Goal: Use online tool/utility: Utilize a website feature to perform a specific function

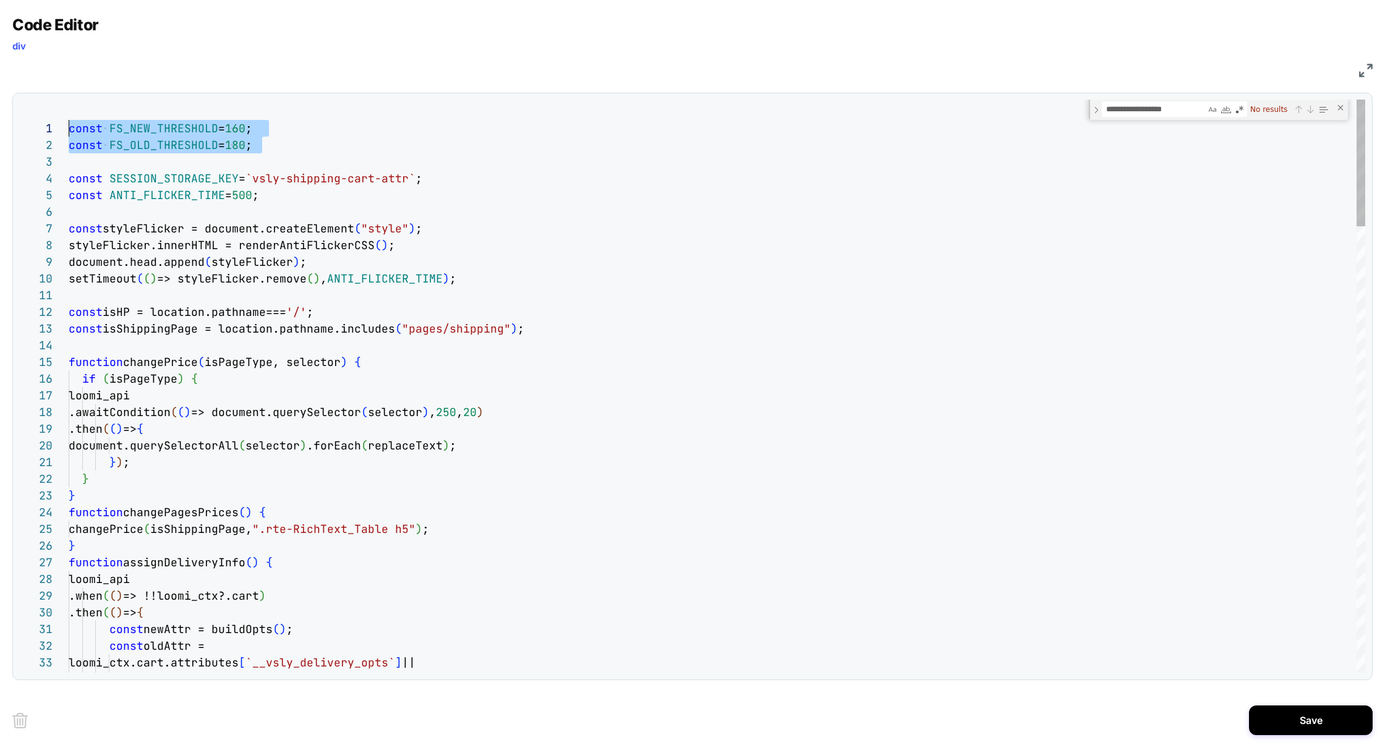
drag, startPoint x: 181, startPoint y: 144, endPoint x: 1, endPoint y: 106, distance: 184.0
click at [0, 106] on div "Code Editor div JS 34 31 32 33 27 28 29 30 22 23 24 18 19 20 21 15 16 17 10 11 …" at bounding box center [692, 372] width 1385 height 745
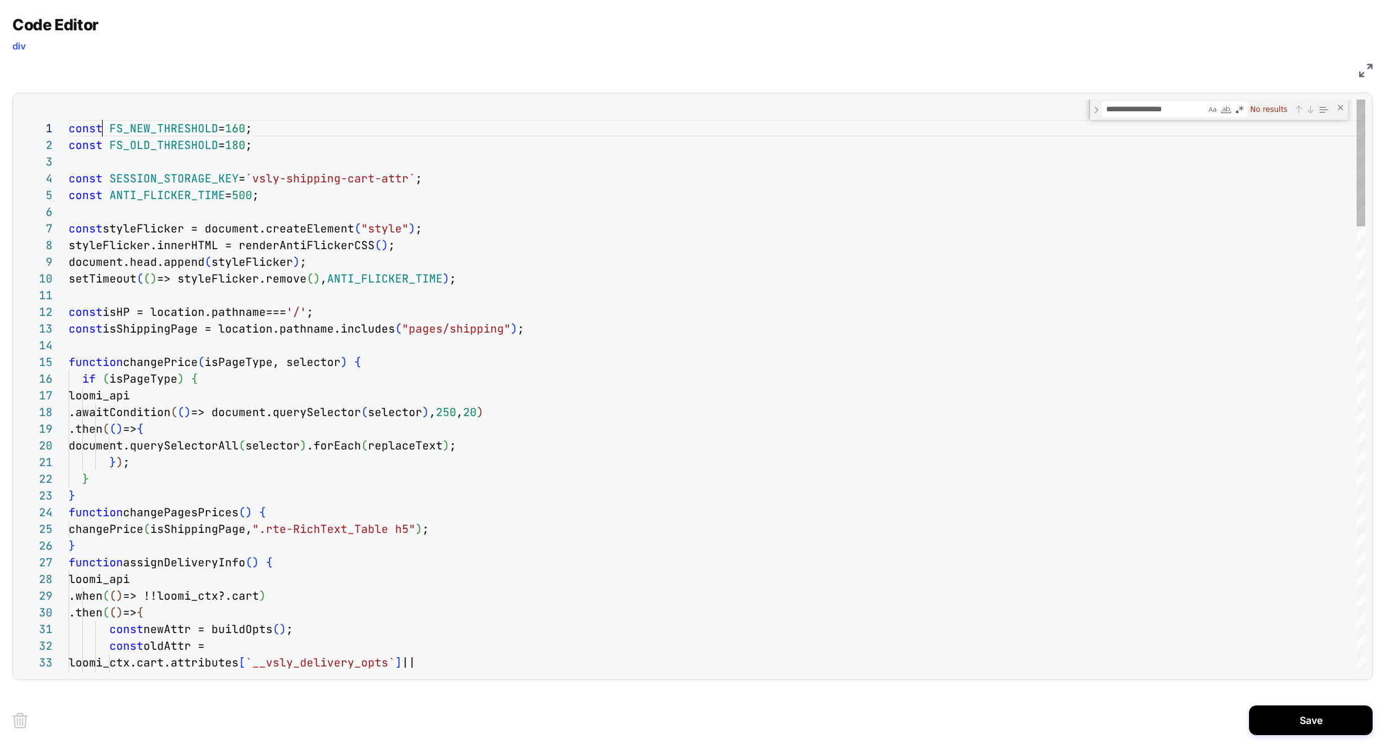
scroll to position [0, 194]
drag, startPoint x: 100, startPoint y: 127, endPoint x: 347, endPoint y: 135, distance: 246.8
click at [348, 135] on div "const FS_NEW_THRESHOLD = 160 ;" at bounding box center [717, 128] width 1297 height 17
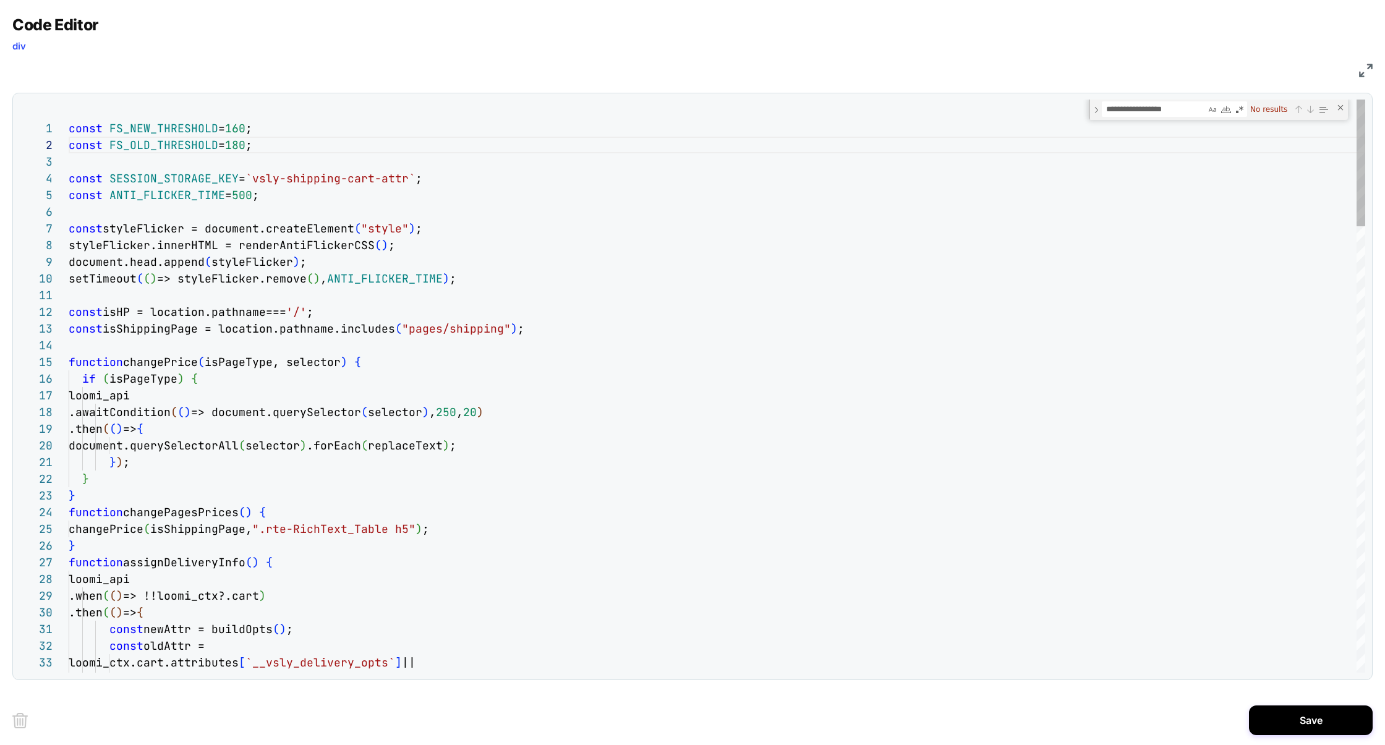
drag, startPoint x: 214, startPoint y: 124, endPoint x: 371, endPoint y: 118, distance: 157.2
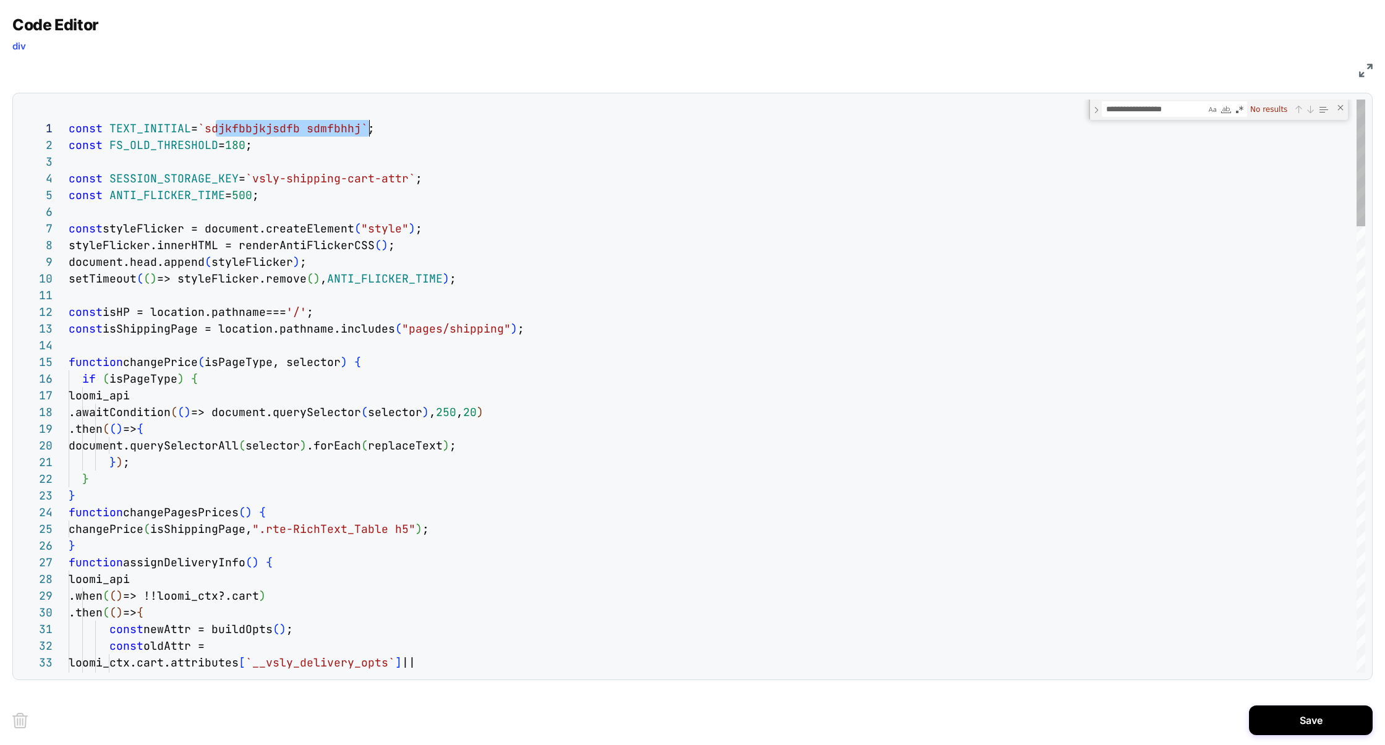
click at [372, 120] on div "const TEXT_INITIAL = `sdjkfbbjkjsdfb sdmfbhhj` ;" at bounding box center [717, 128] width 1297 height 17
drag, startPoint x: 215, startPoint y: 133, endPoint x: 380, endPoint y: 135, distance: 165.1
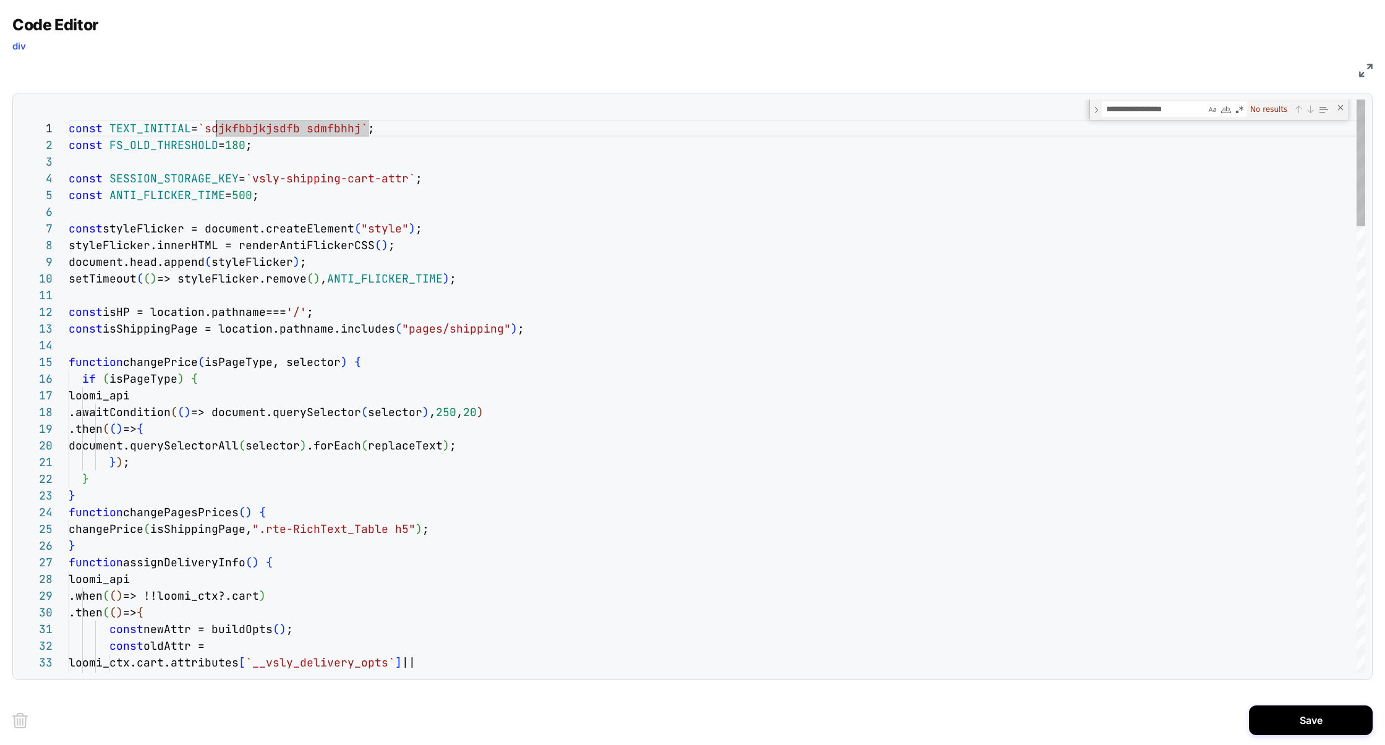
click at [339, 133] on span "`sdjkfbbjkjsdfb sdmfbhhj`" at bounding box center [283, 128] width 170 height 14
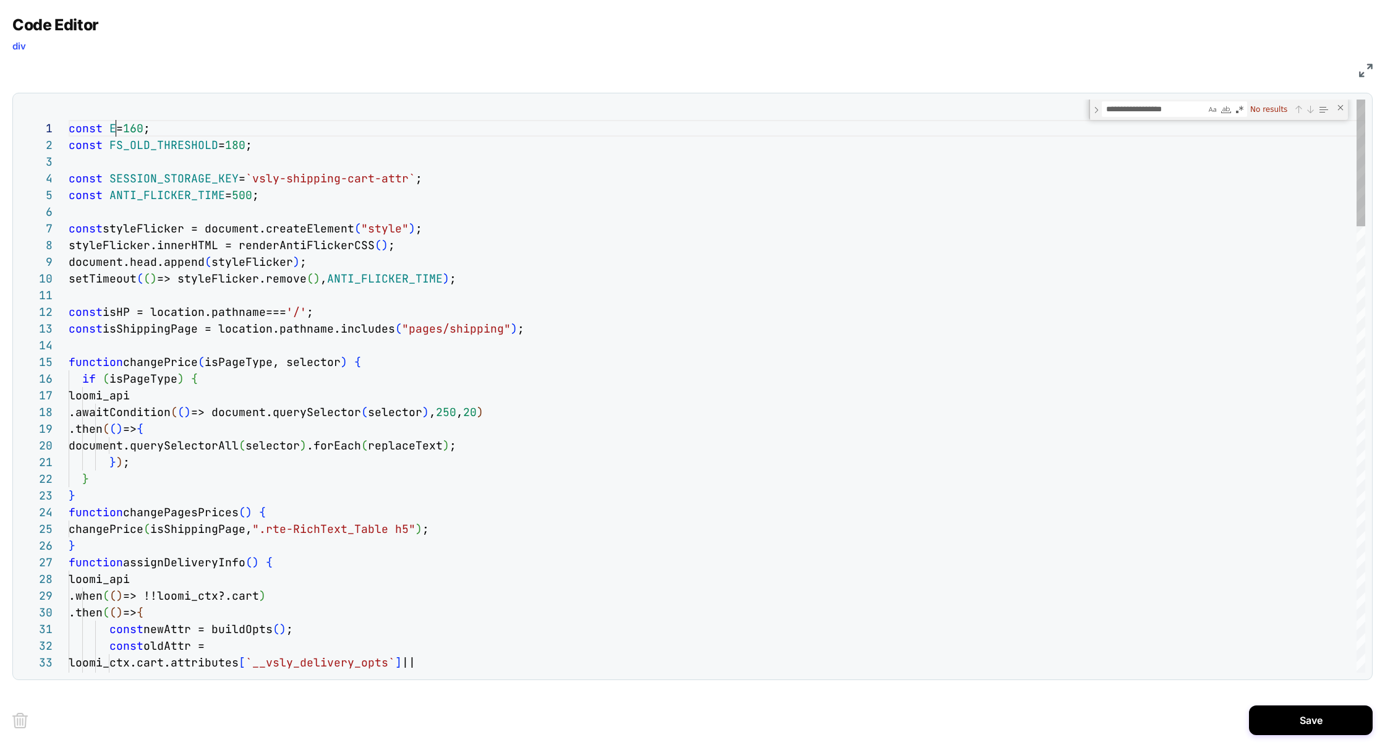
type textarea "**********"
click at [1316, 718] on button "Save" at bounding box center [1311, 720] width 124 height 30
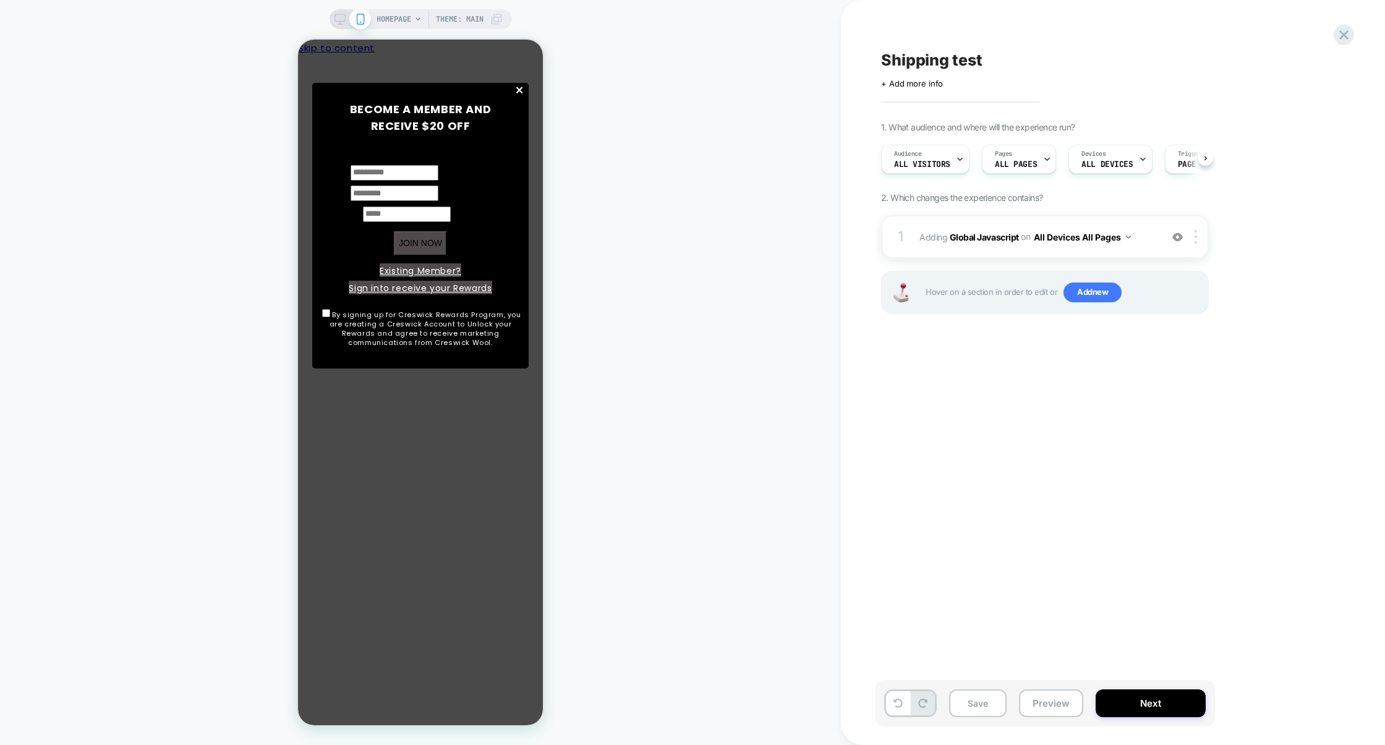
scroll to position [0, 1]
click at [1060, 592] on div "Shipping test Click to edit experience details + Add more info 1. What audience…" at bounding box center [1107, 372] width 464 height 720
